Goal: Task Accomplishment & Management: Manage account settings

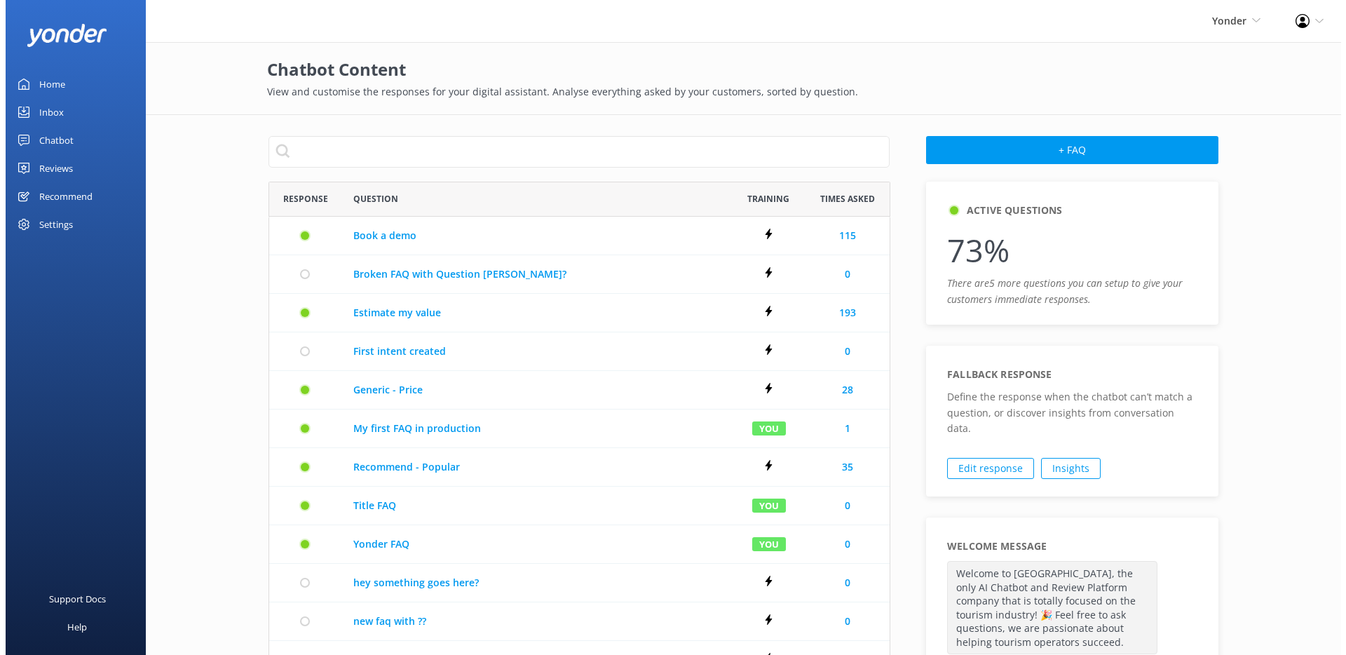
scroll to position [758, 610]
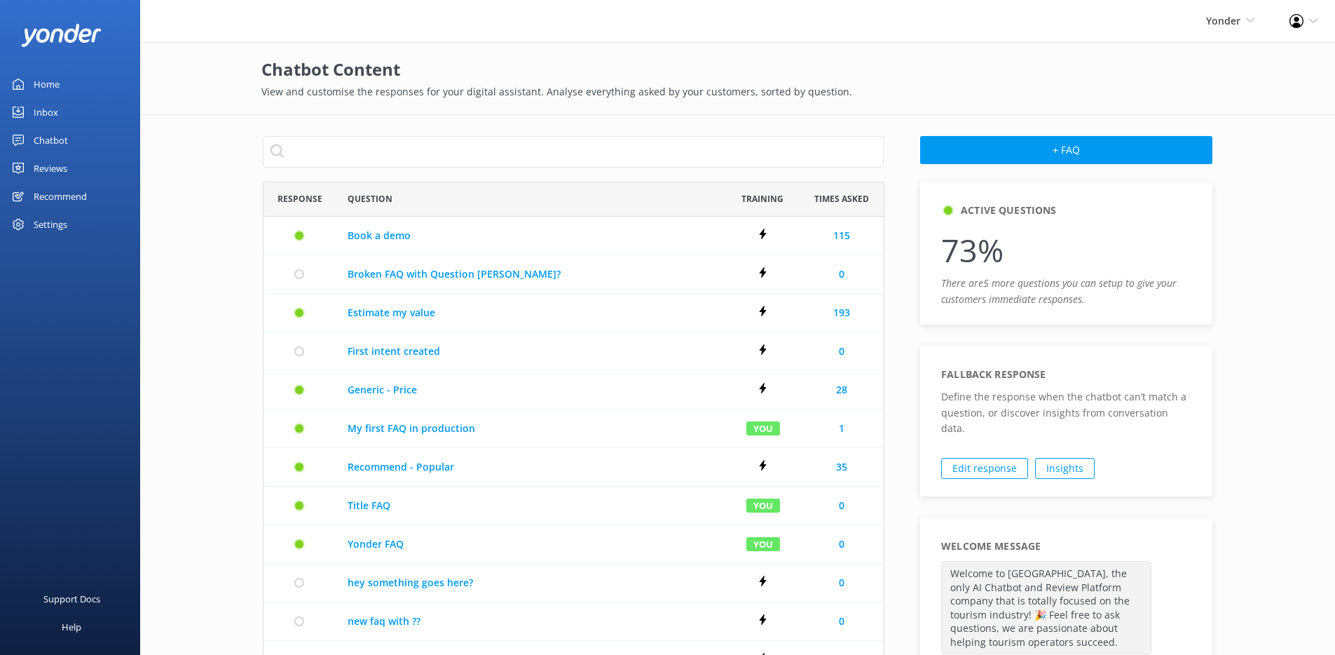
click at [1306, 21] on div "Profile Settings Logout" at bounding box center [1303, 21] width 63 height 42
click at [1274, 95] on link "Logout" at bounding box center [1266, 95] width 140 height 35
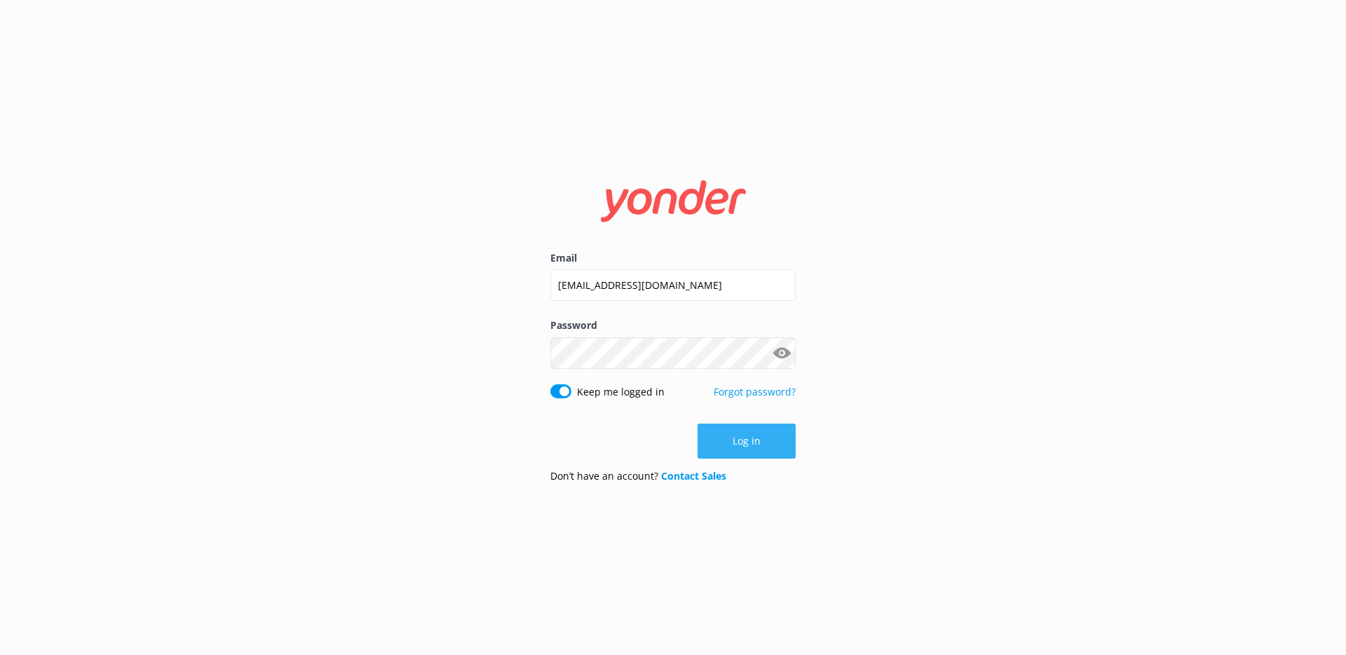
click at [732, 437] on button "Log in" at bounding box center [746, 440] width 98 height 35
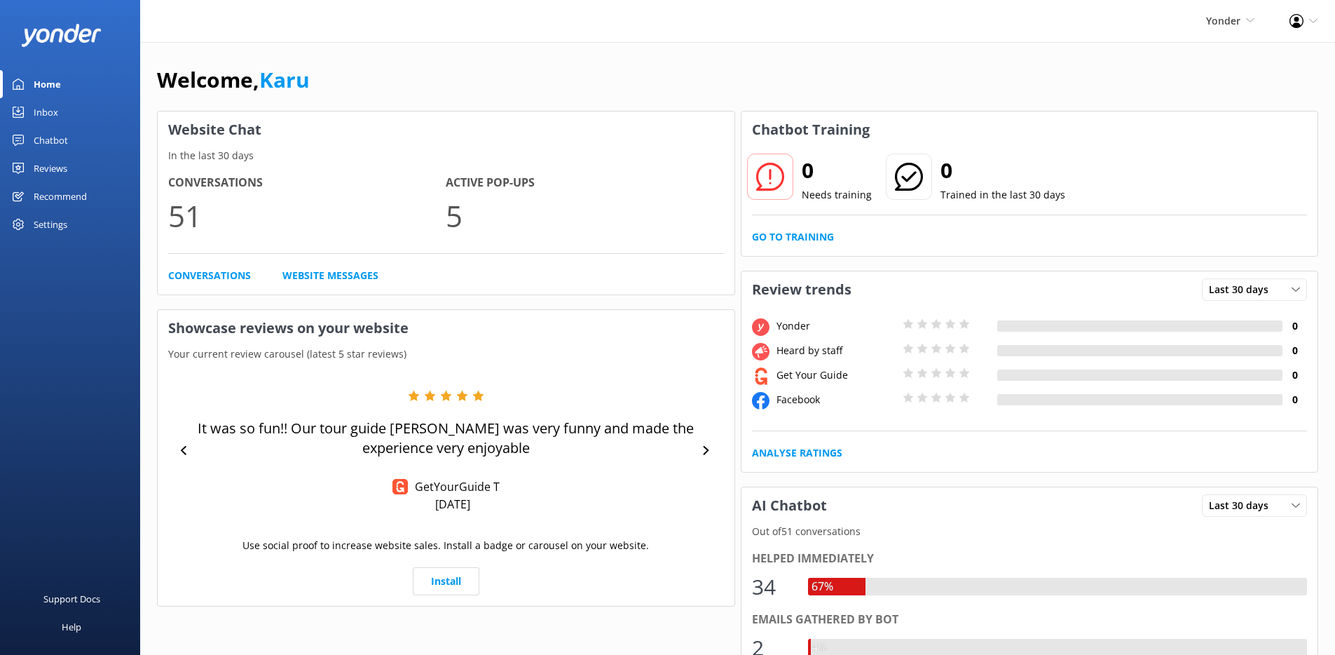
click at [1292, 20] on icon at bounding box center [1297, 21] width 14 height 14
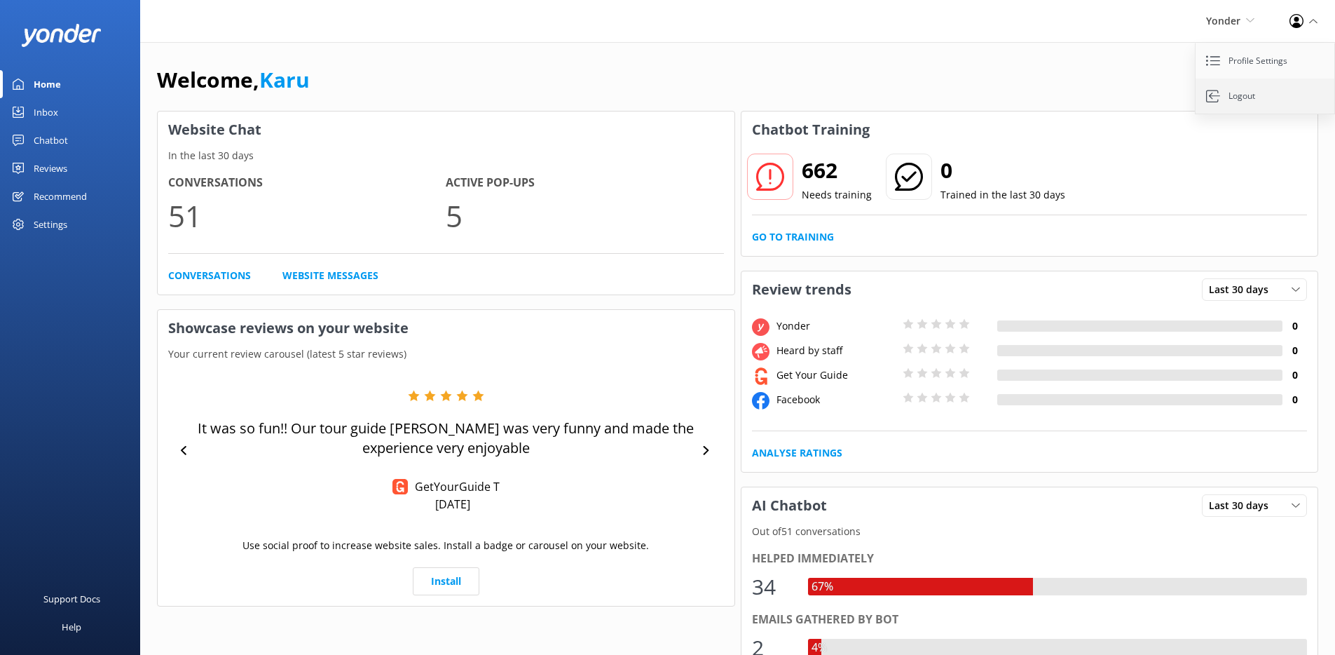
click at [1242, 95] on link "Logout" at bounding box center [1266, 95] width 140 height 35
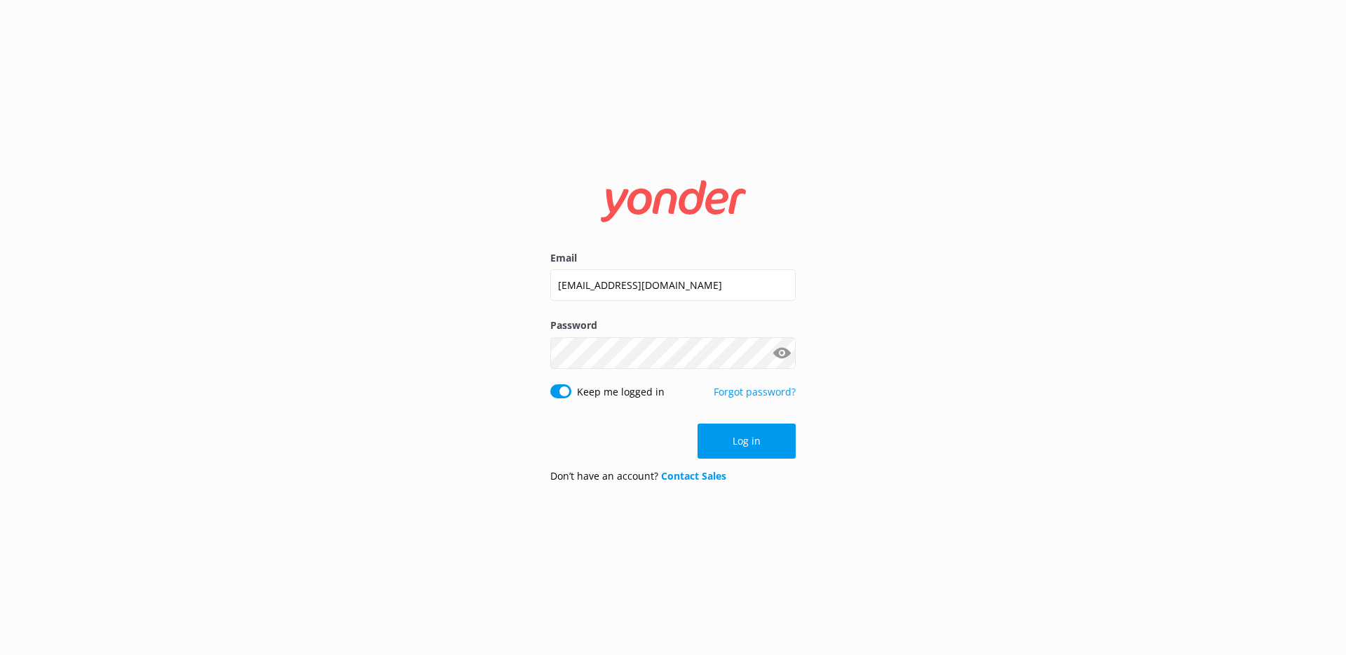
click at [947, 350] on div "Email [EMAIL_ADDRESS][DOMAIN_NAME] Password Show password Keep me logged in For…" at bounding box center [673, 327] width 1346 height 655
click at [792, 353] on button "Show password" at bounding box center [781, 353] width 28 height 28
